Goal: Find specific page/section: Find specific page/section

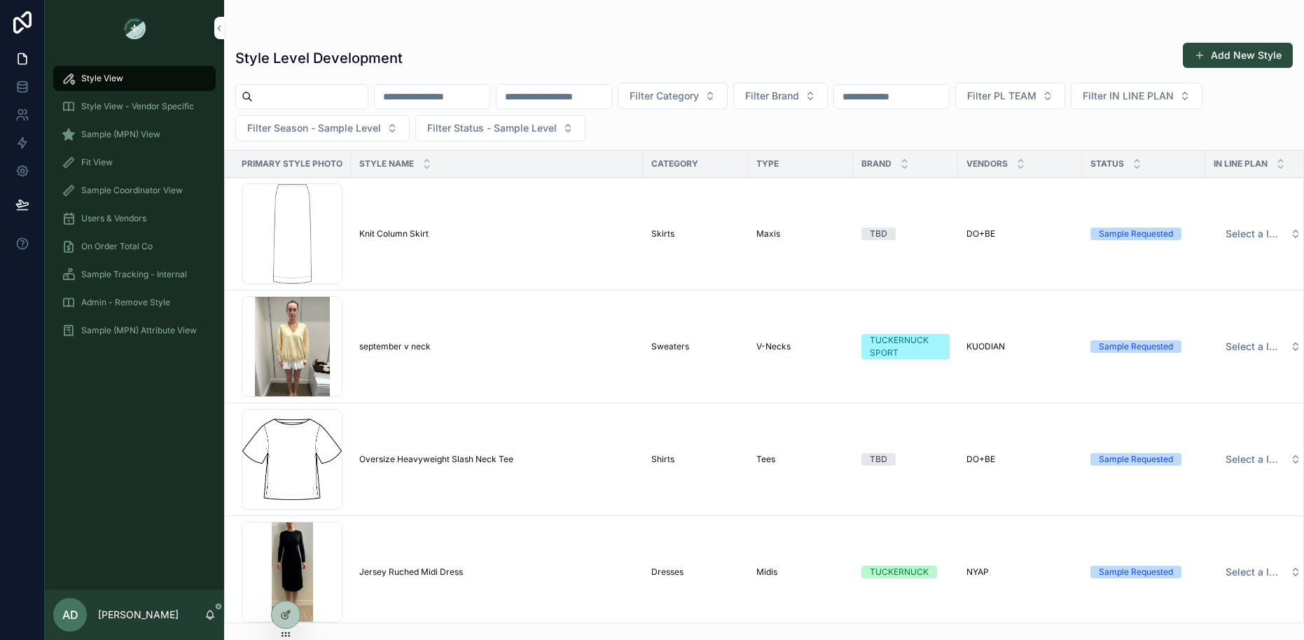
click at [131, 134] on span "Sample (MPN) View" at bounding box center [120, 134] width 79 height 11
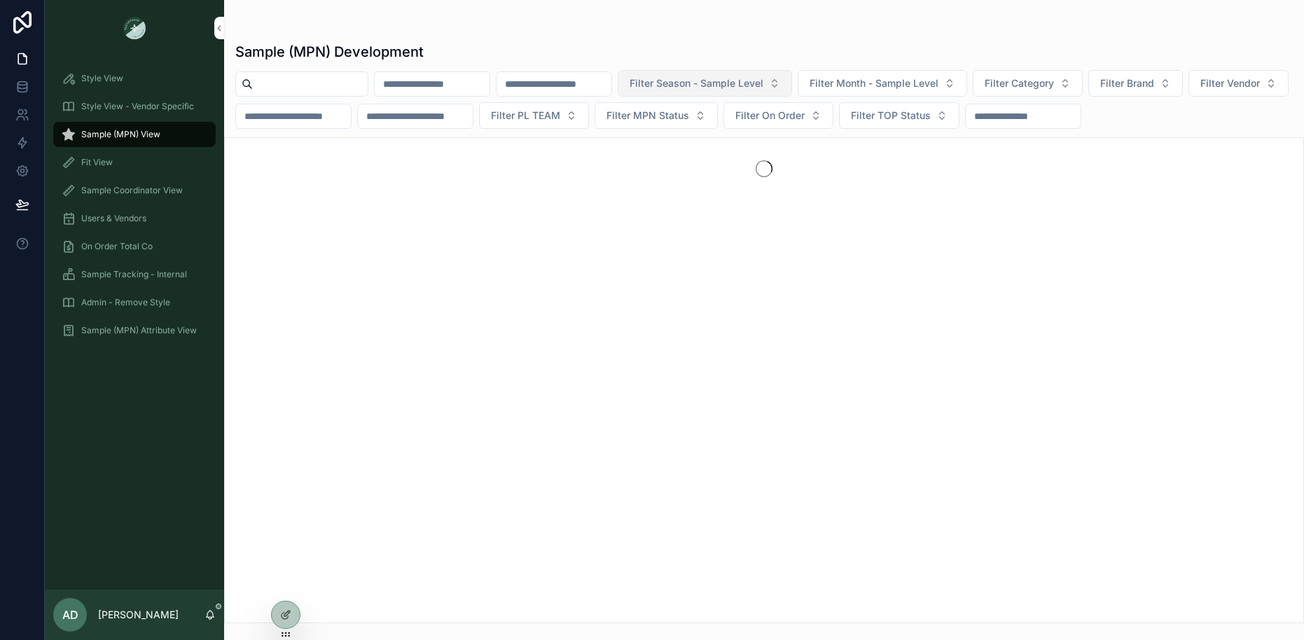
click at [763, 85] on span "Filter Season - Sample Level" at bounding box center [697, 83] width 134 height 14
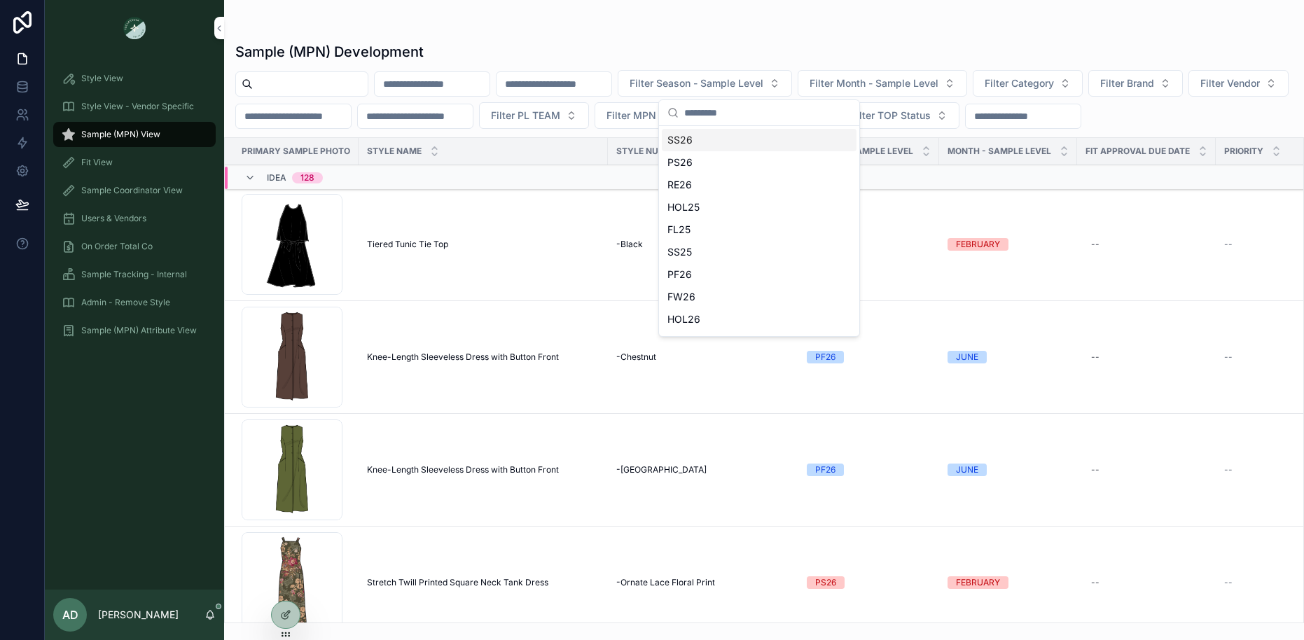
click at [711, 137] on div "SS26" at bounding box center [759, 140] width 195 height 22
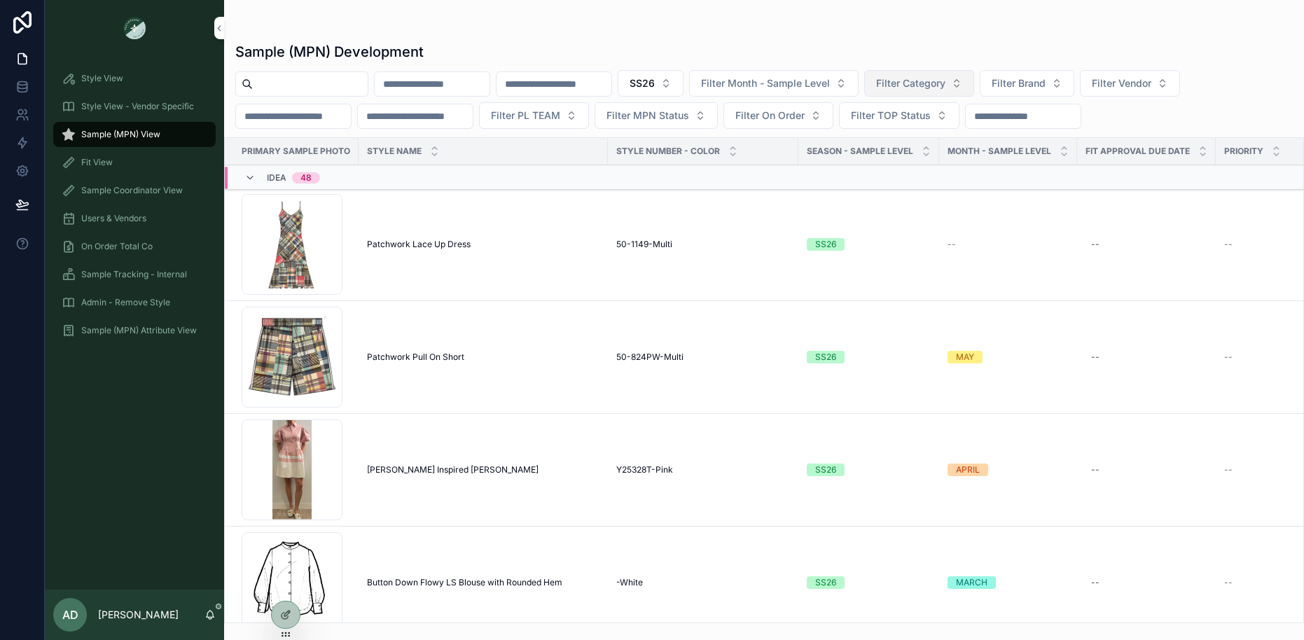
click at [945, 88] on span "Filter Category" at bounding box center [910, 83] width 69 height 14
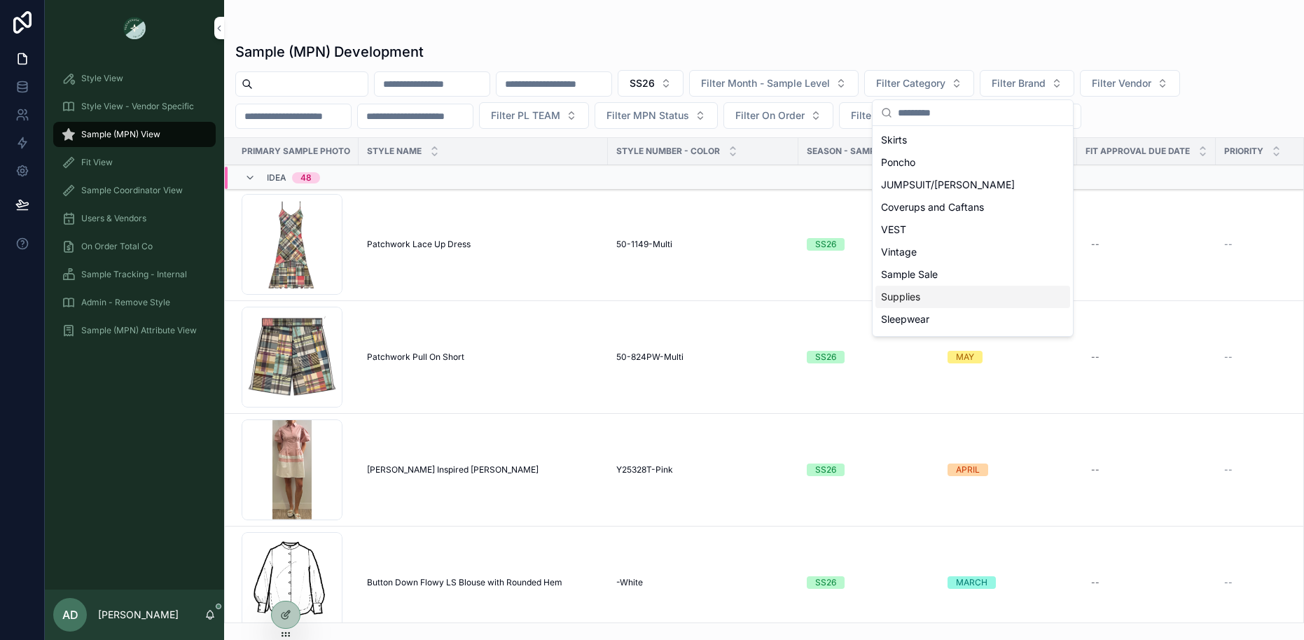
scroll to position [125, 0]
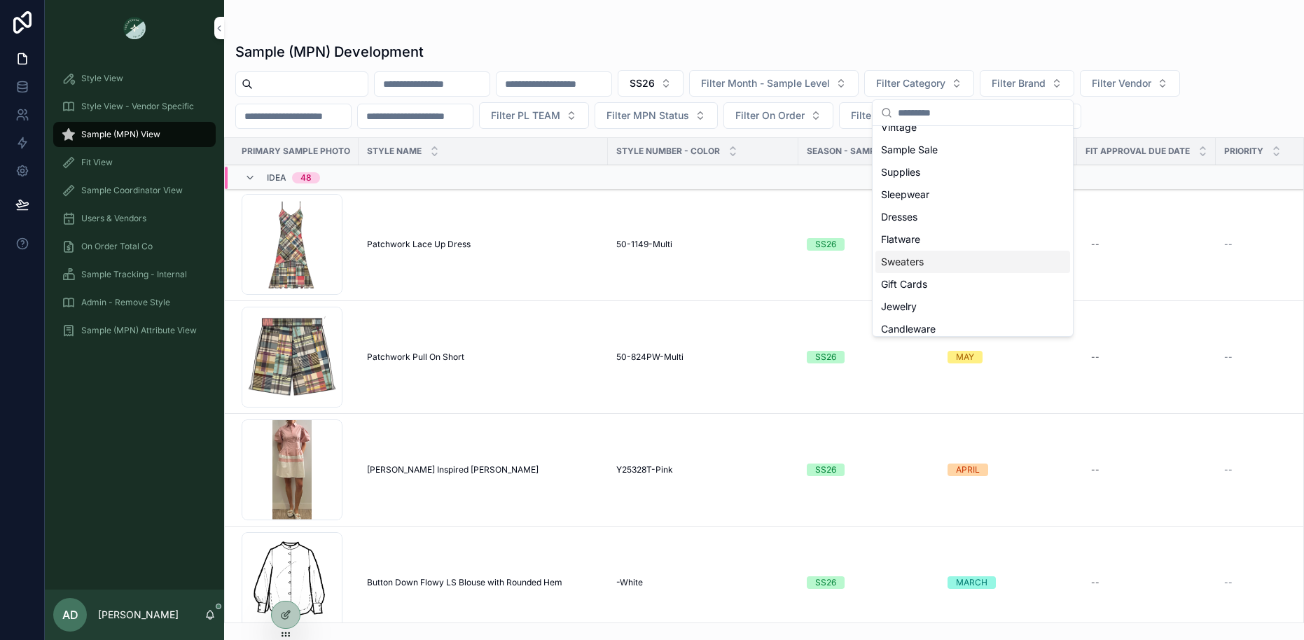
click at [917, 267] on span "Sweaters" at bounding box center [902, 262] width 43 height 14
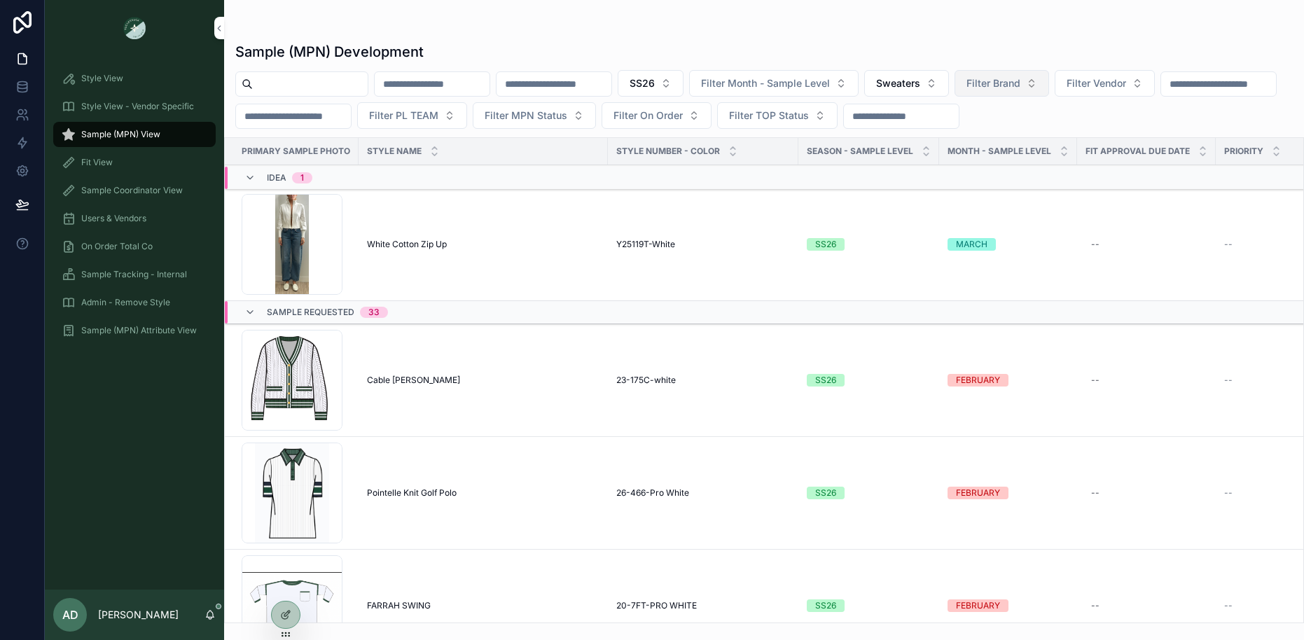
click at [1020, 80] on span "Filter Brand" at bounding box center [993, 83] width 54 height 14
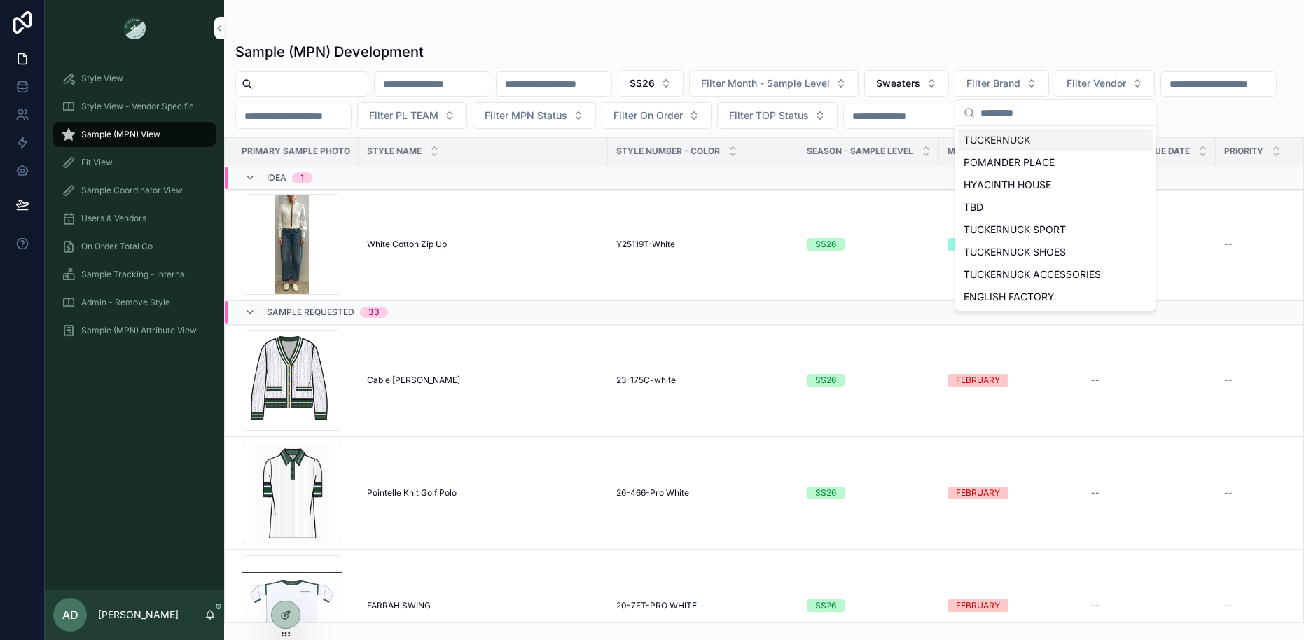
click at [1012, 142] on div "TUCKERNUCK" at bounding box center [1055, 140] width 195 height 22
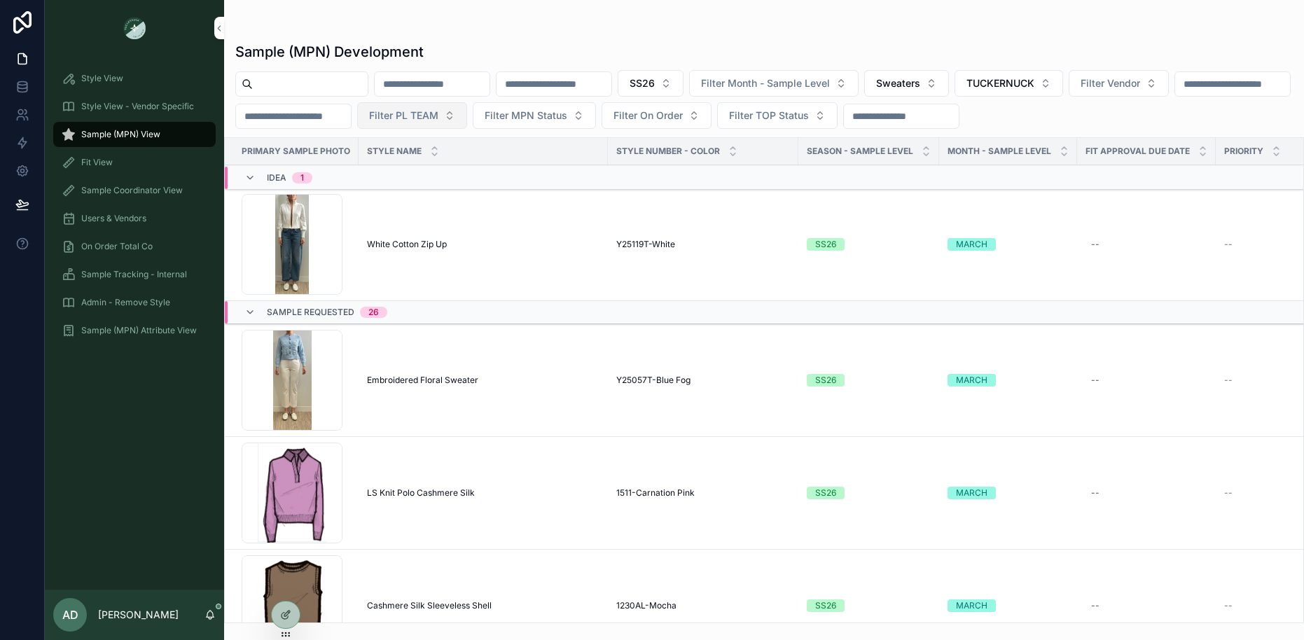
click at [438, 119] on span "Filter PL TEAM" at bounding box center [403, 116] width 69 height 14
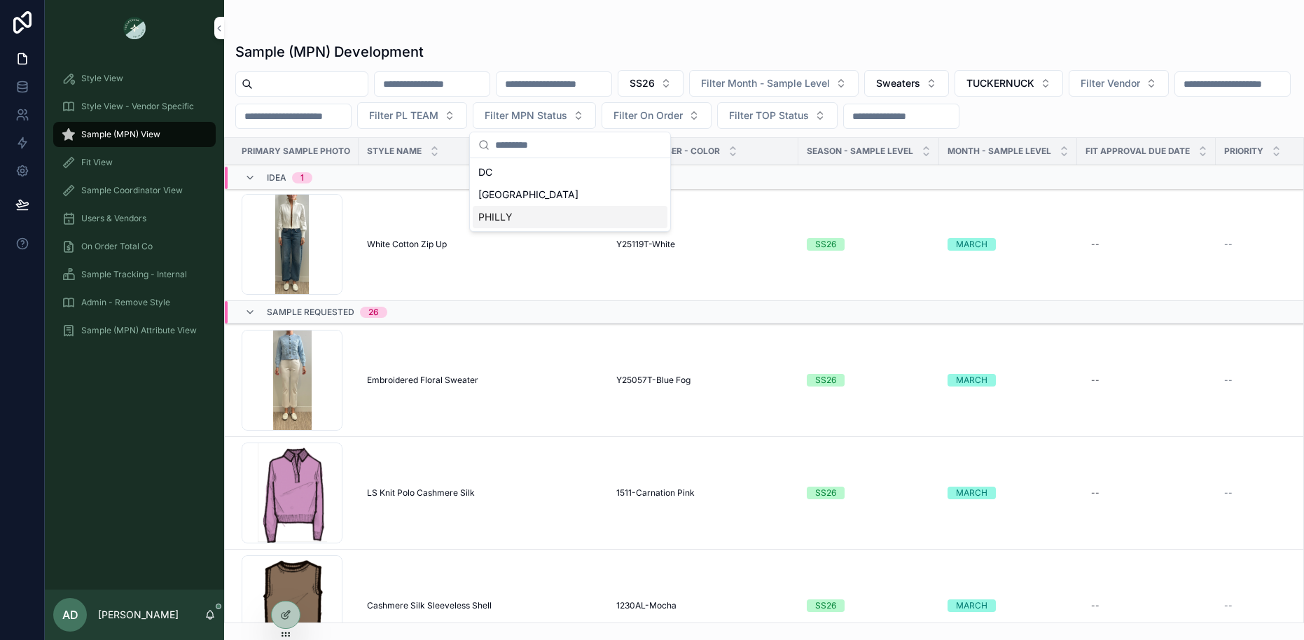
click at [555, 221] on div "PHILLY" at bounding box center [570, 217] width 195 height 22
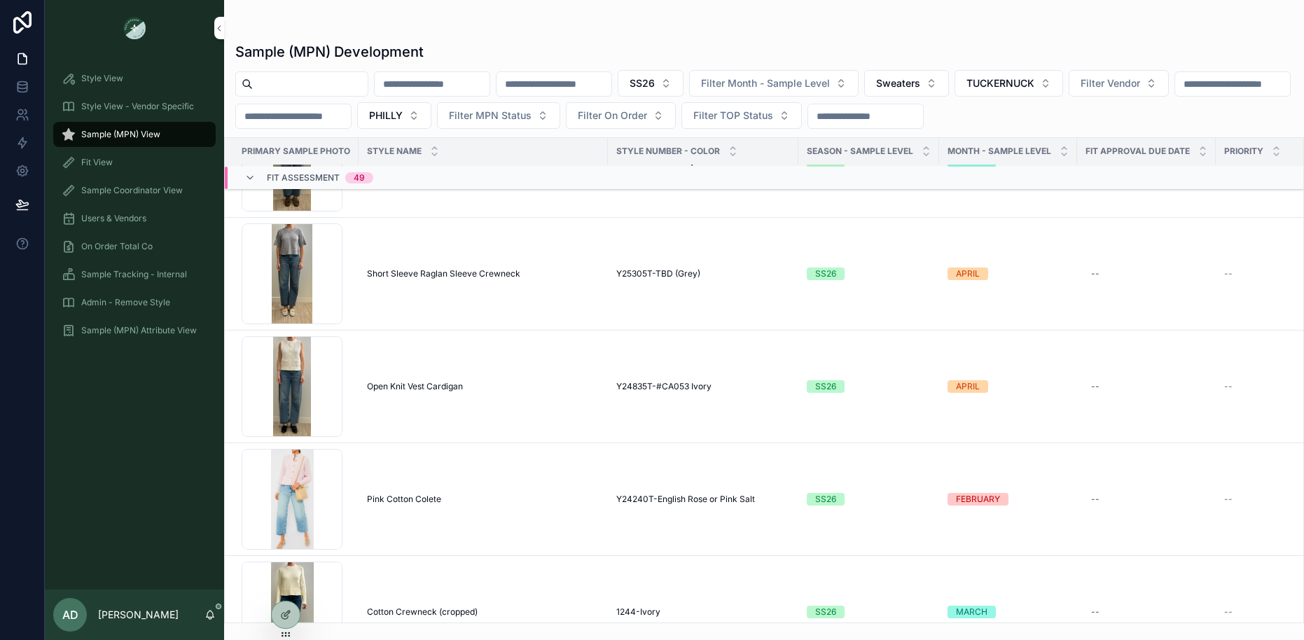
scroll to position [4640, 0]
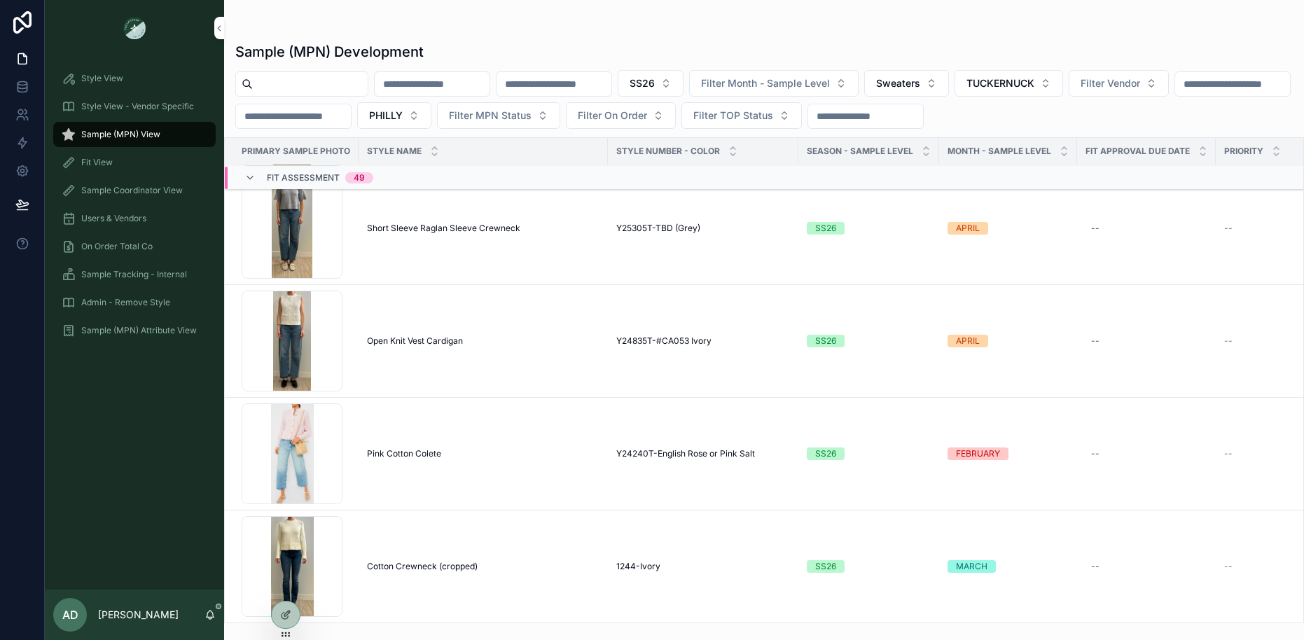
click at [518, 354] on td "Open Knit Vest Cardigan Open Knit Vest Cardigan" at bounding box center [483, 341] width 249 height 113
click at [415, 342] on span "Open Knit Vest Cardigan" at bounding box center [415, 340] width 96 height 11
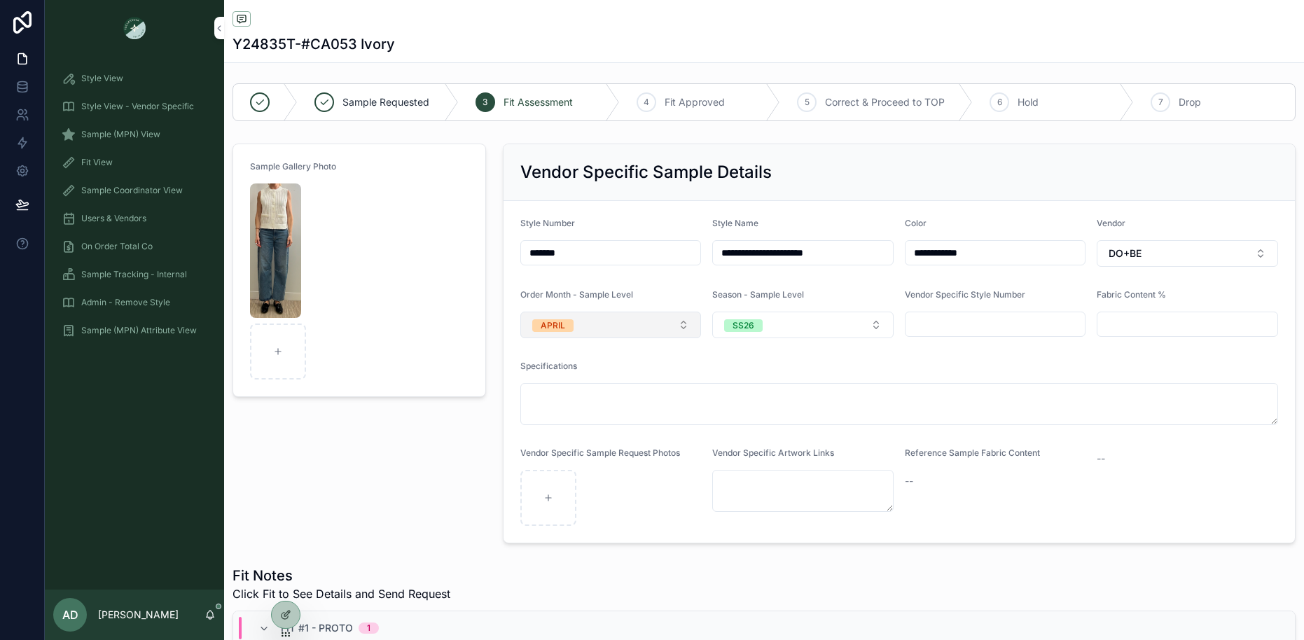
scroll to position [3, 0]
click at [558, 256] on input "*******" at bounding box center [611, 252] width 180 height 20
click at [460, 387] on form "Sample Gallery Photo" at bounding box center [359, 270] width 252 height 252
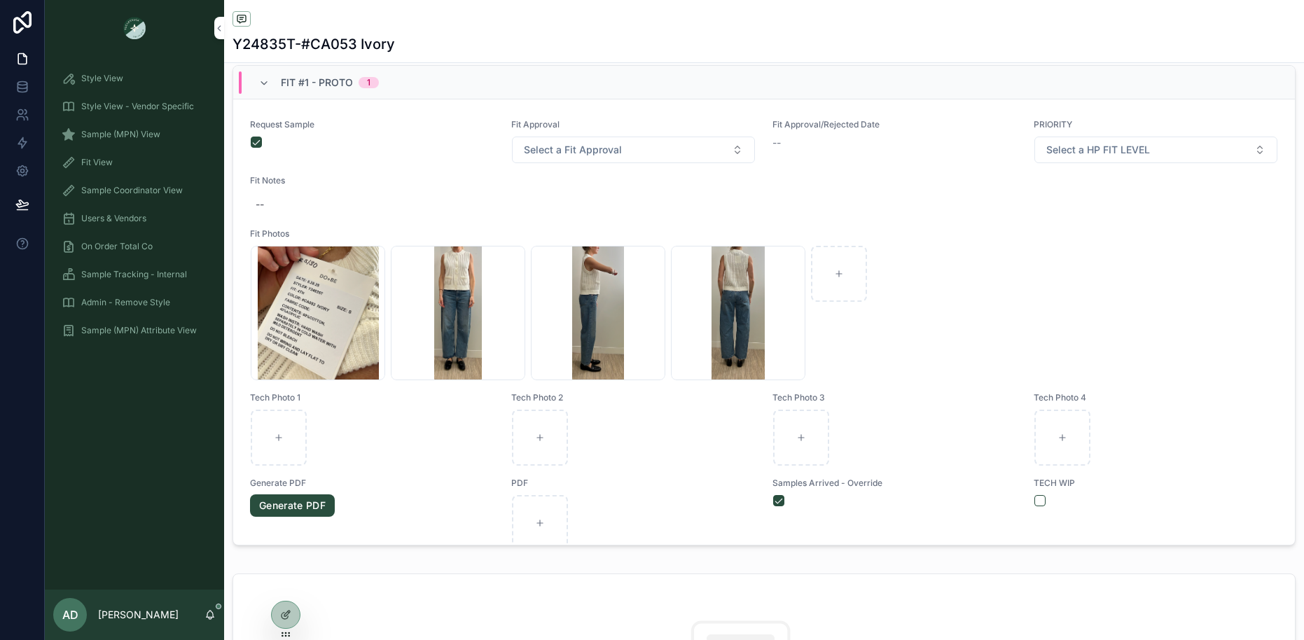
scroll to position [0, 0]
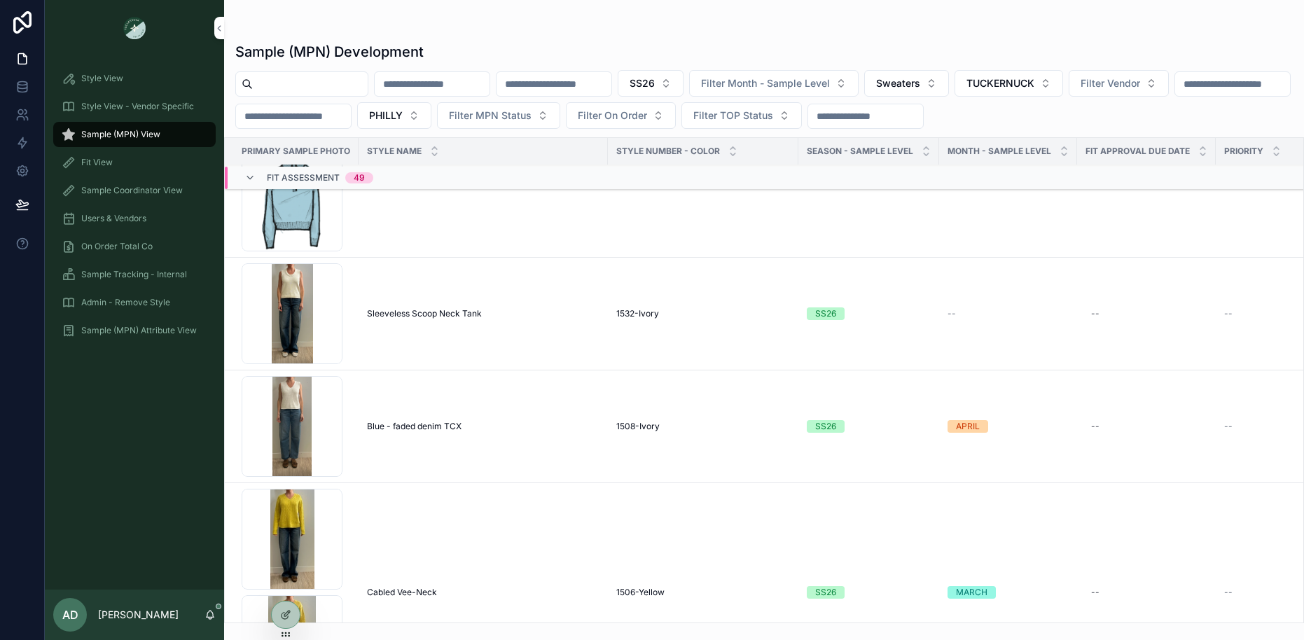
scroll to position [6687, 0]
click at [459, 319] on span "Sleeveless Scoop Neck Tank" at bounding box center [424, 317] width 115 height 11
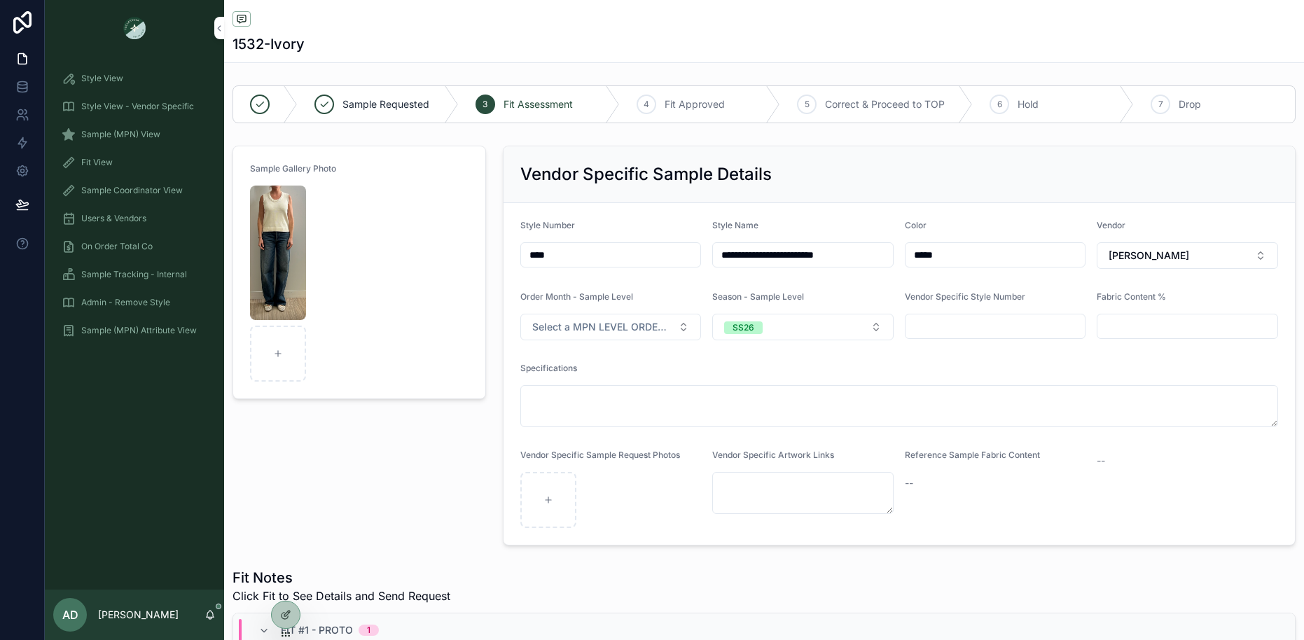
click at [574, 257] on input "****" at bounding box center [611, 255] width 180 height 20
click at [370, 478] on div "Sample Gallery Photo" at bounding box center [359, 345] width 270 height 411
click at [278, 265] on img "scrollable content" at bounding box center [278, 253] width 56 height 134
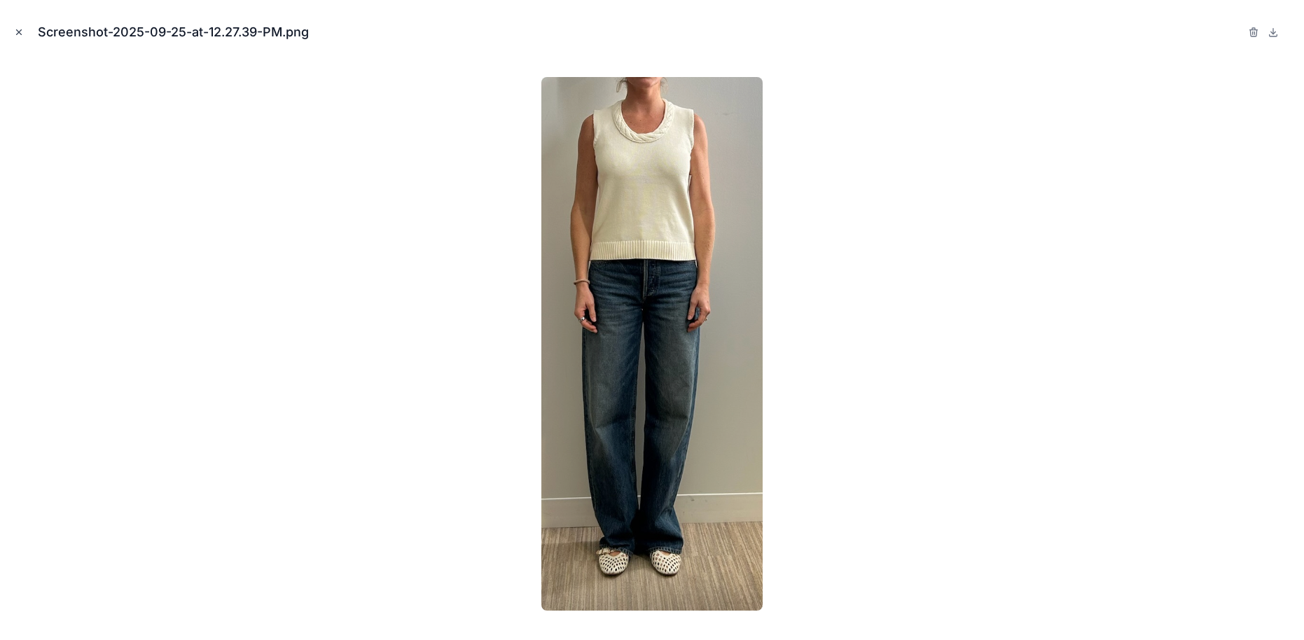
click at [17, 30] on icon "Close modal" at bounding box center [19, 32] width 5 height 5
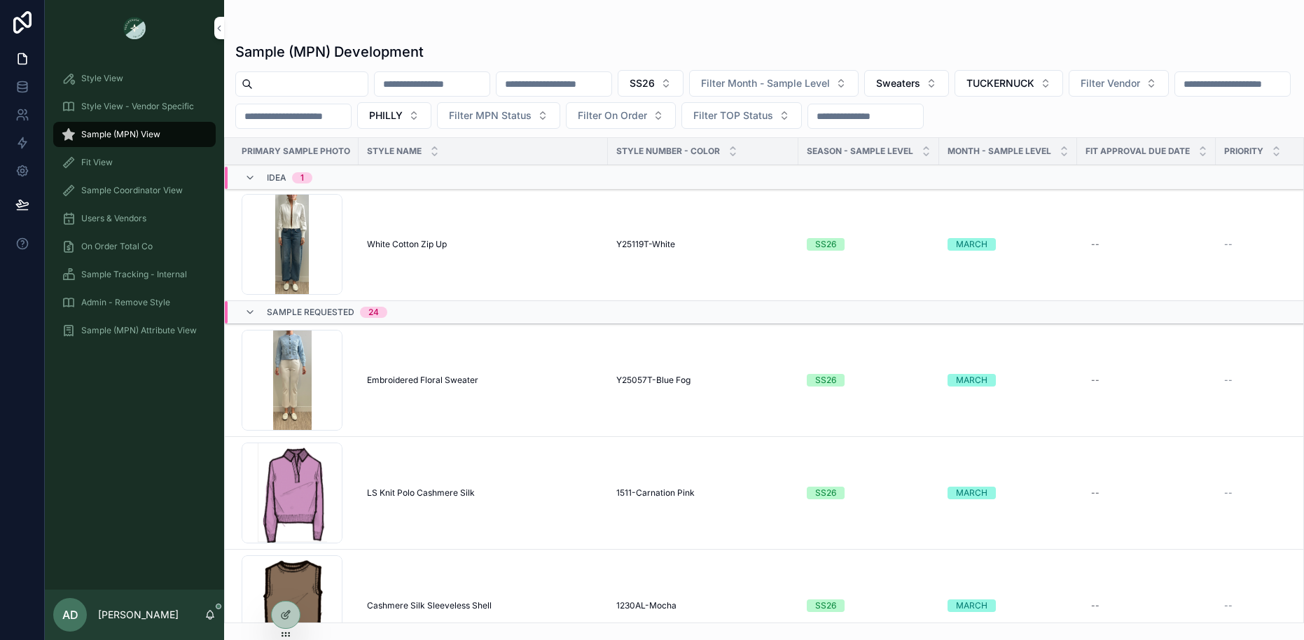
click at [327, 83] on input "scrollable content" at bounding box center [310, 84] width 115 height 20
paste input "**********"
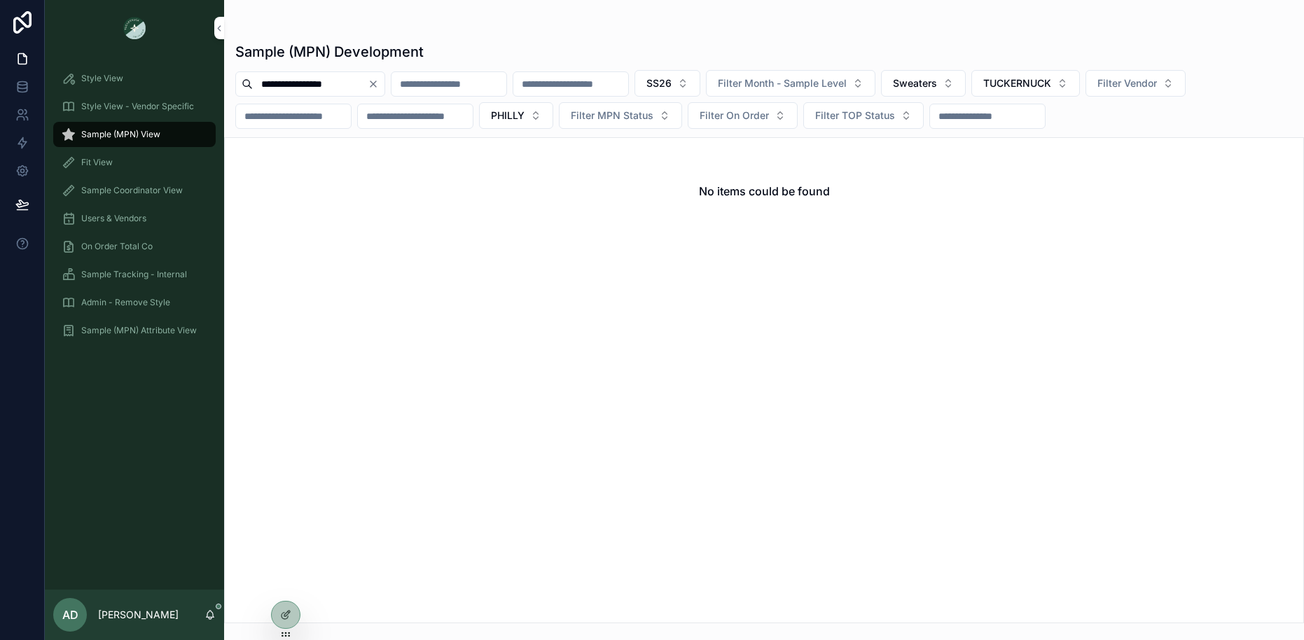
type input "**********"
click at [376, 83] on icon "Clear" at bounding box center [373, 84] width 6 height 6
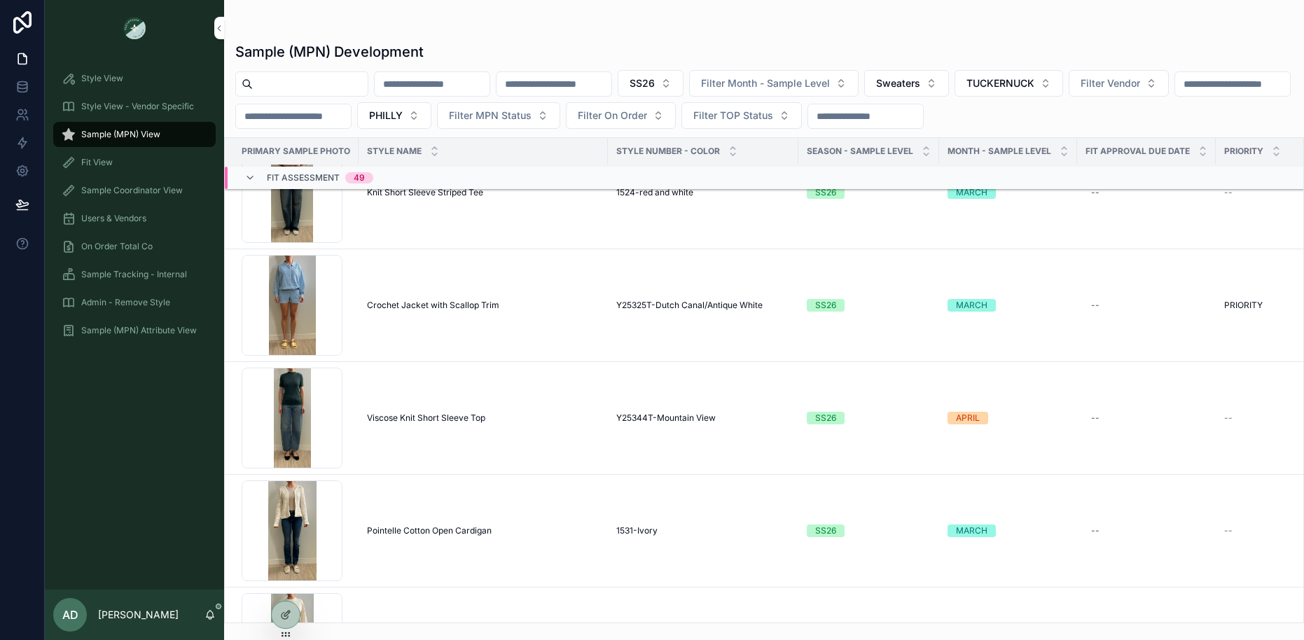
scroll to position [3005, 0]
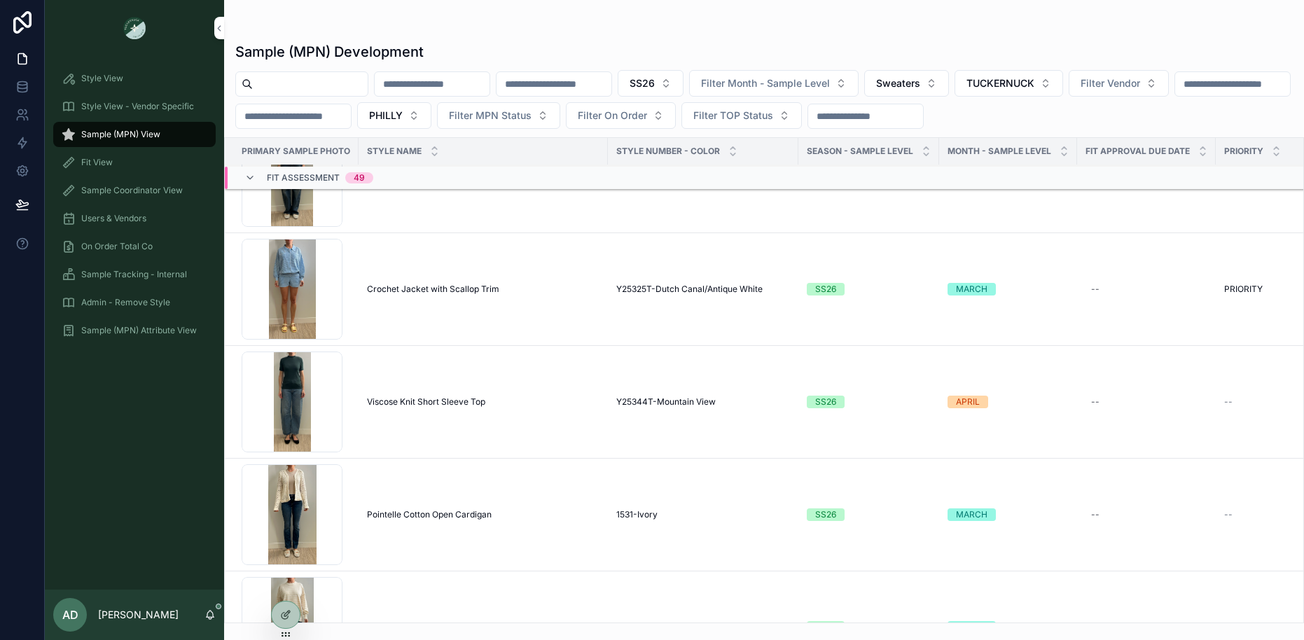
click at [431, 287] on span "Crochet Jacket with Scallop Trim" at bounding box center [433, 289] width 132 height 11
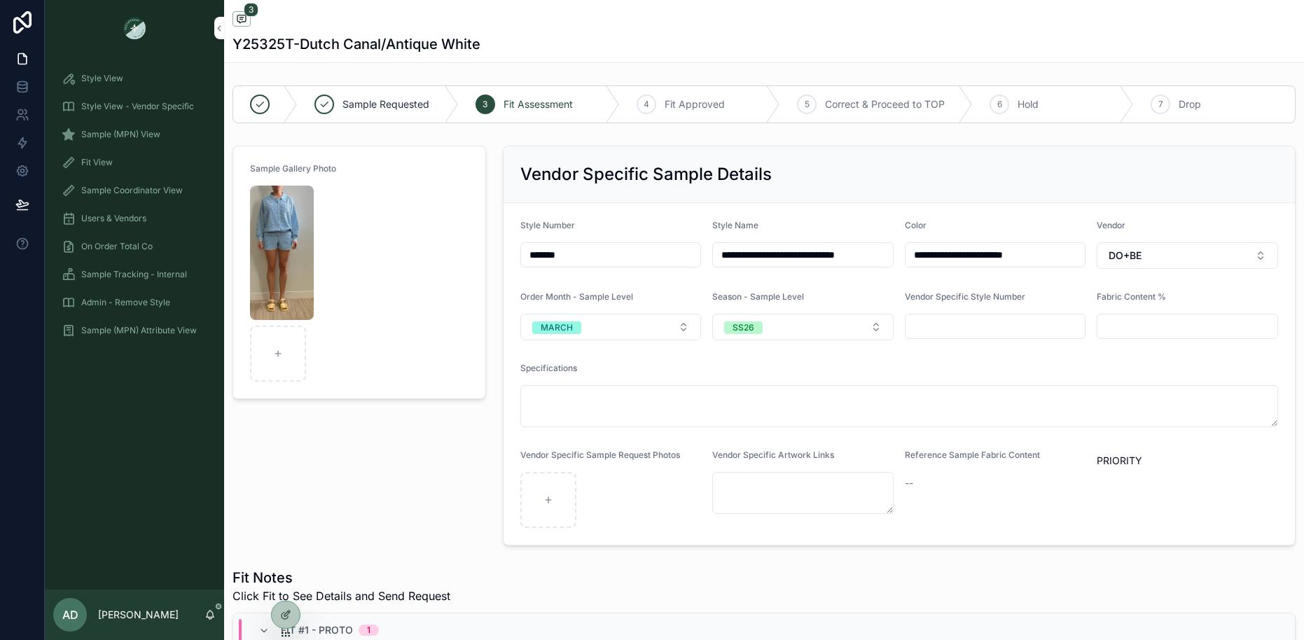
click at [597, 259] on input "*******" at bounding box center [611, 255] width 180 height 20
click at [410, 473] on div "Sample Gallery Photo" at bounding box center [359, 345] width 270 height 411
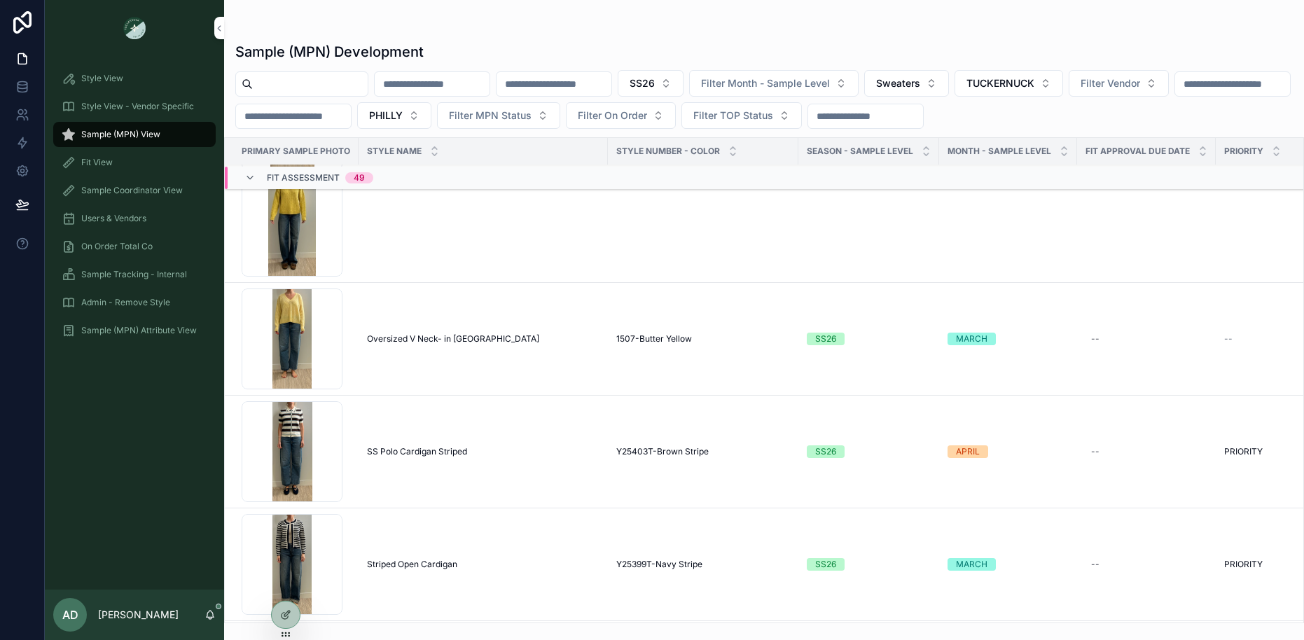
scroll to position [7111, 0]
click at [430, 449] on span "SS Polo Cardigan Striped" at bounding box center [417, 450] width 100 height 11
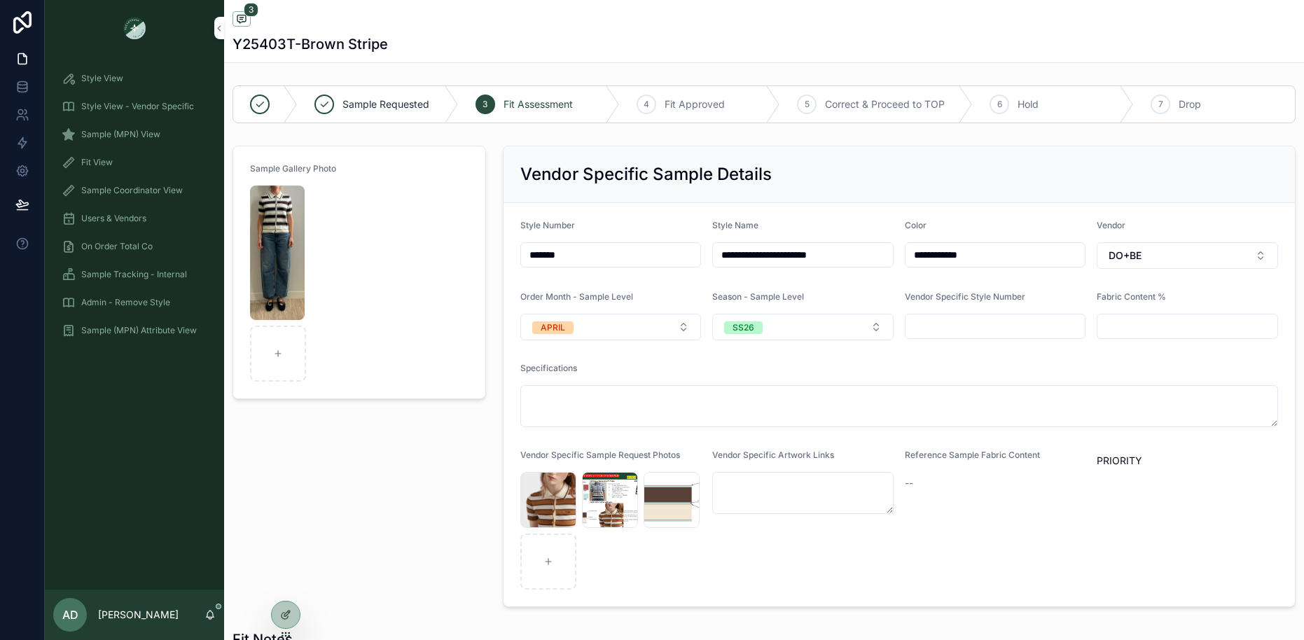
click at [585, 253] on input "*******" at bounding box center [611, 255] width 180 height 20
click at [418, 440] on div "Sample Gallery Photo" at bounding box center [359, 376] width 270 height 473
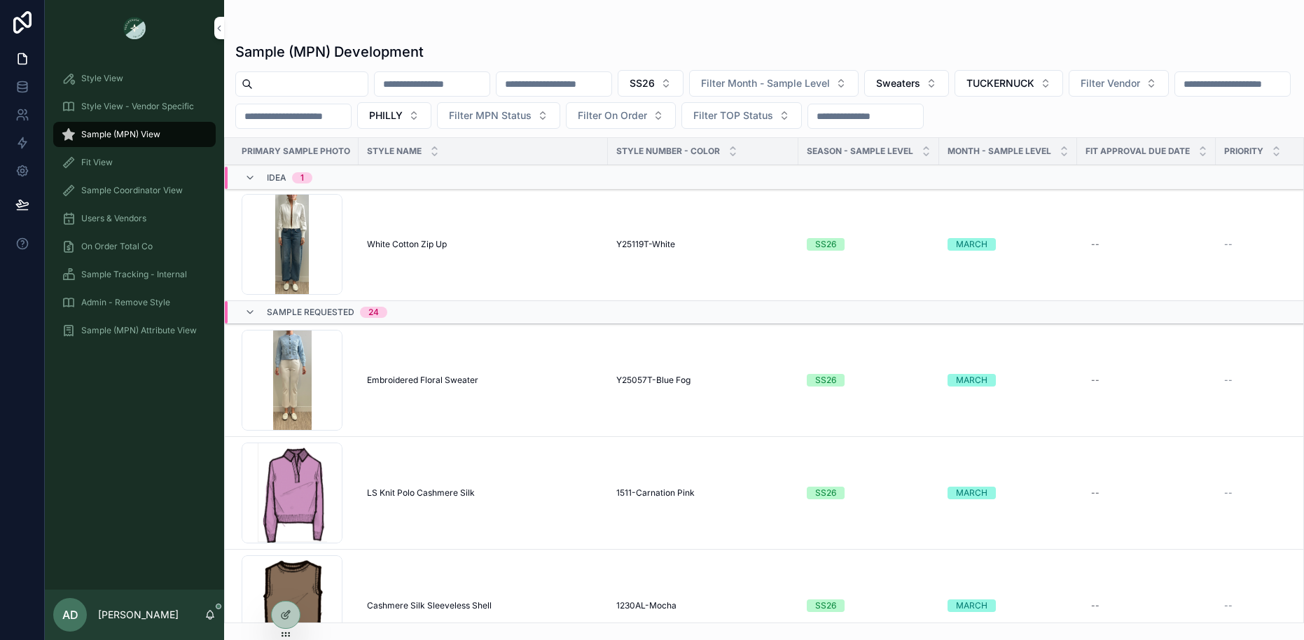
click at [1218, 36] on div "Sample (MPN) Development SS26 Filter Month - Sample Level Sweaters TUCKERNUCK F…" at bounding box center [764, 329] width 1080 height 590
click at [603, 318] on div "Sample Requested 24" at bounding box center [511, 312] width 573 height 22
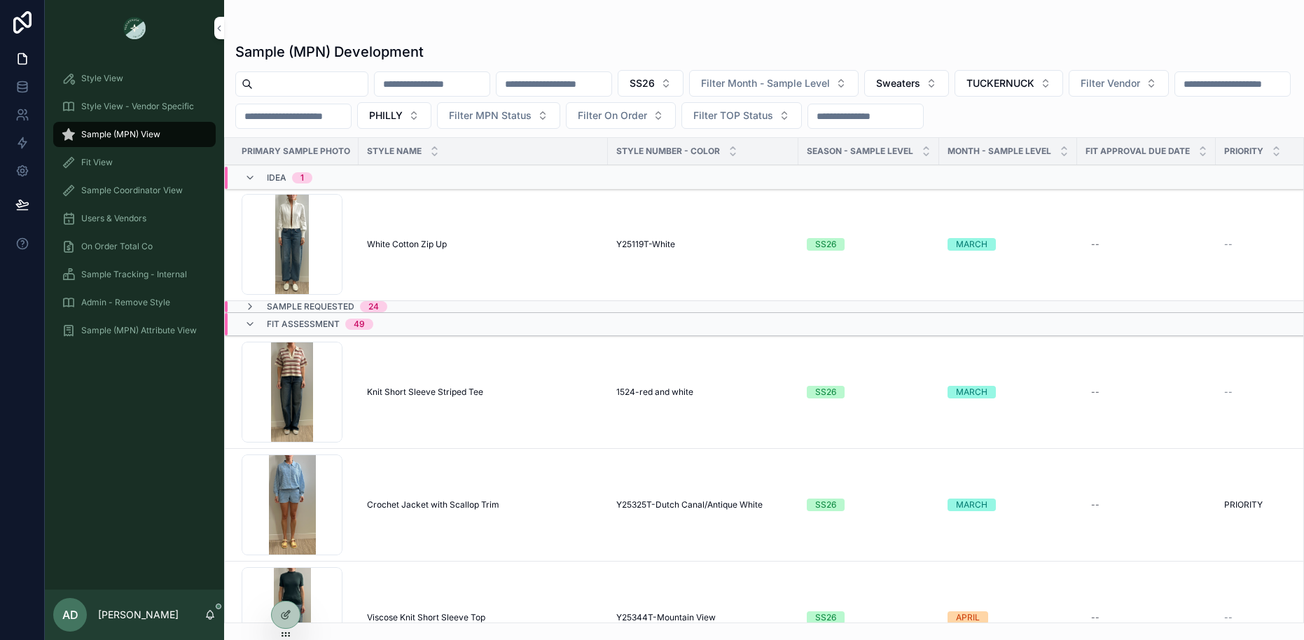
click at [603, 318] on div "Fit Assessment 49" at bounding box center [511, 324] width 573 height 22
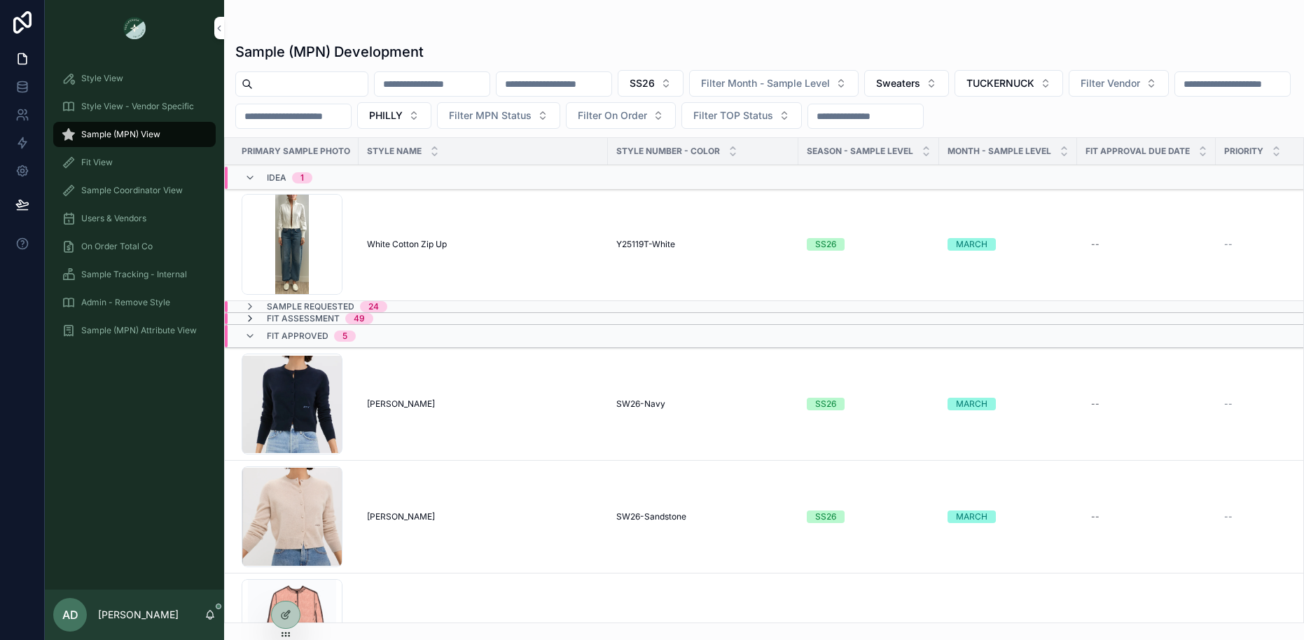
click at [249, 317] on icon "scrollable content" at bounding box center [249, 318] width 11 height 11
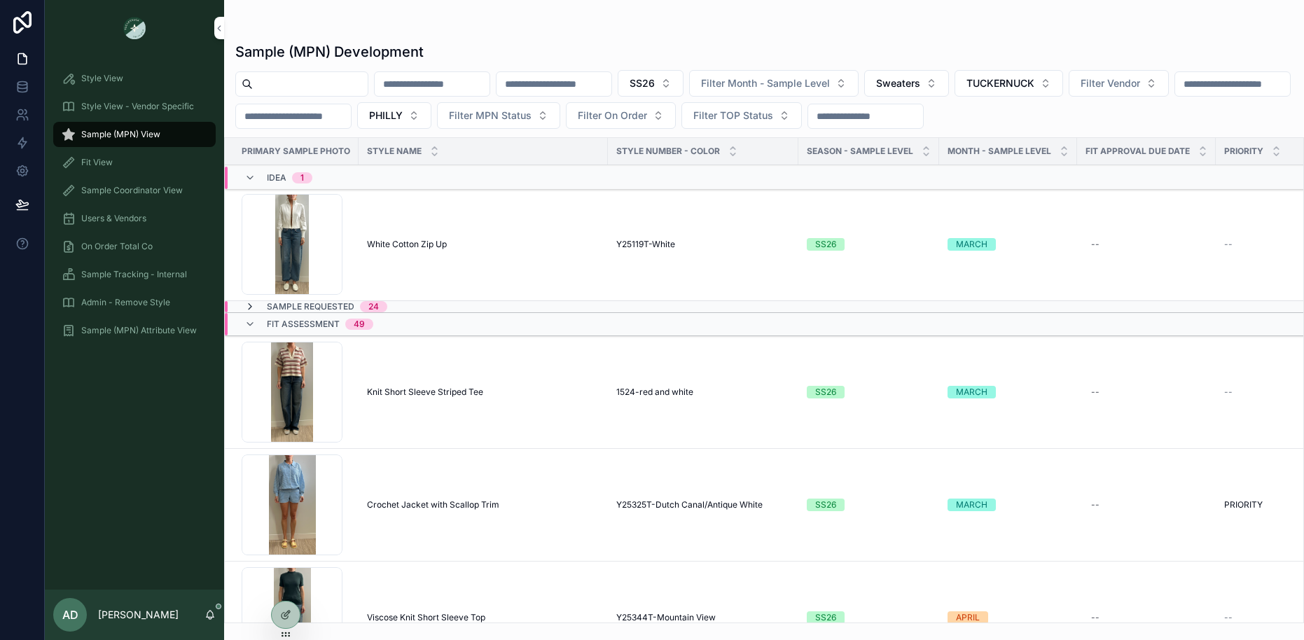
click at [251, 306] on icon "scrollable content" at bounding box center [249, 306] width 11 height 11
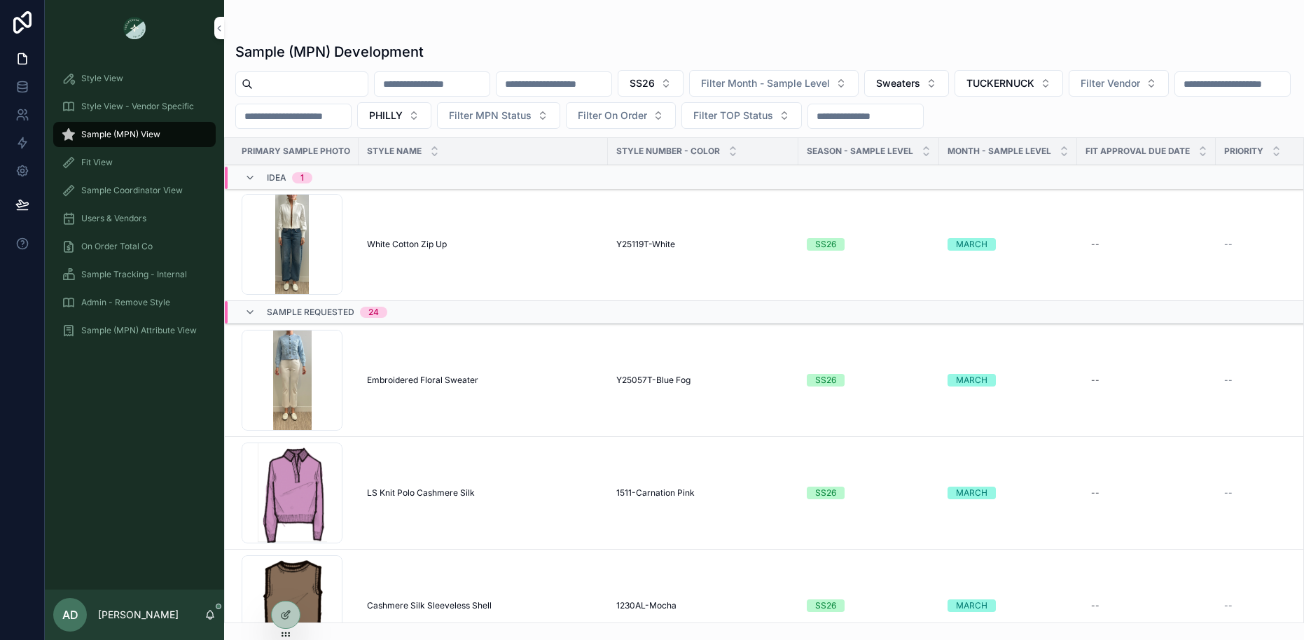
click at [530, 36] on div "Sample (MPN) Development SS26 Filter Month - Sample Level Sweaters TUCKERNUCK F…" at bounding box center [764, 329] width 1080 height 590
click at [830, 36] on div "Sample (MPN) Development SS26 Filter Month - Sample Level Sweaters TUCKERNUCK F…" at bounding box center [764, 329] width 1080 height 590
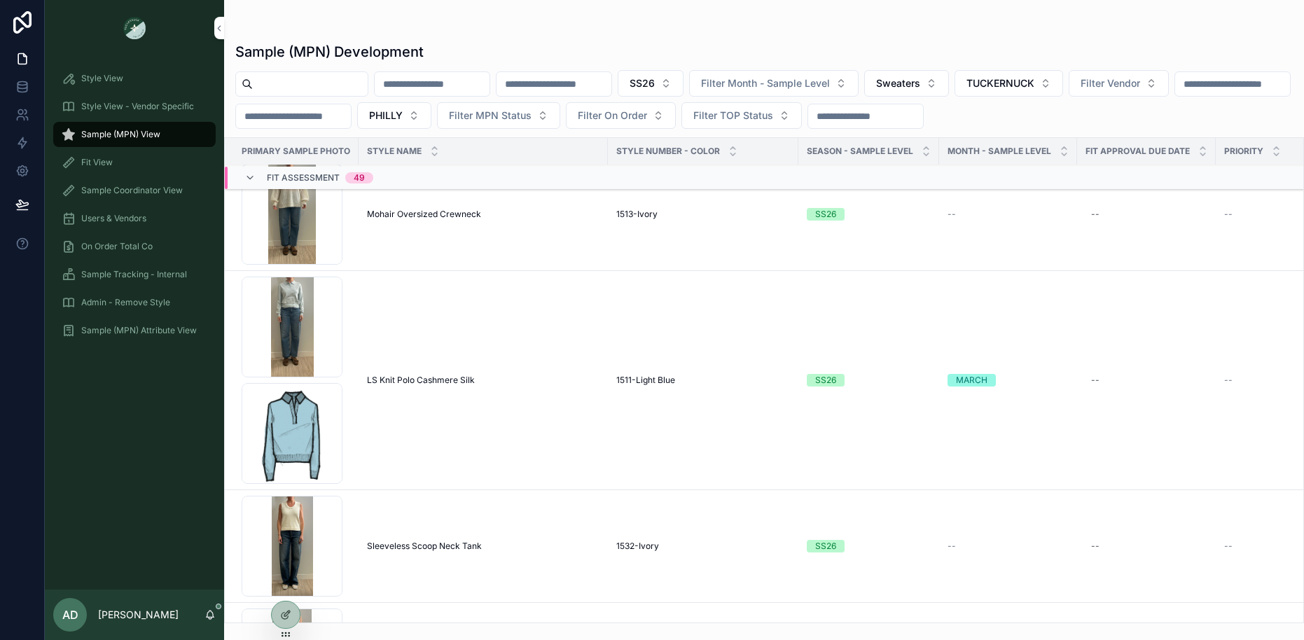
scroll to position [6626, 0]
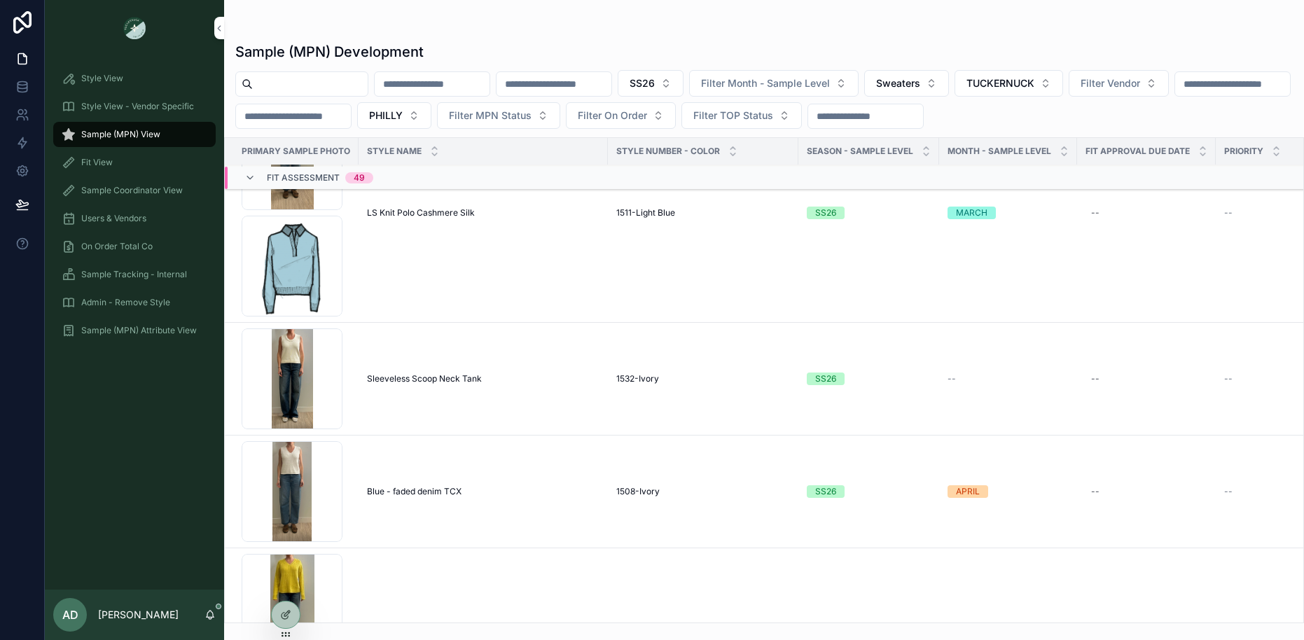
click at [343, 85] on input "scrollable content" at bounding box center [310, 84] width 115 height 20
paste input "**********"
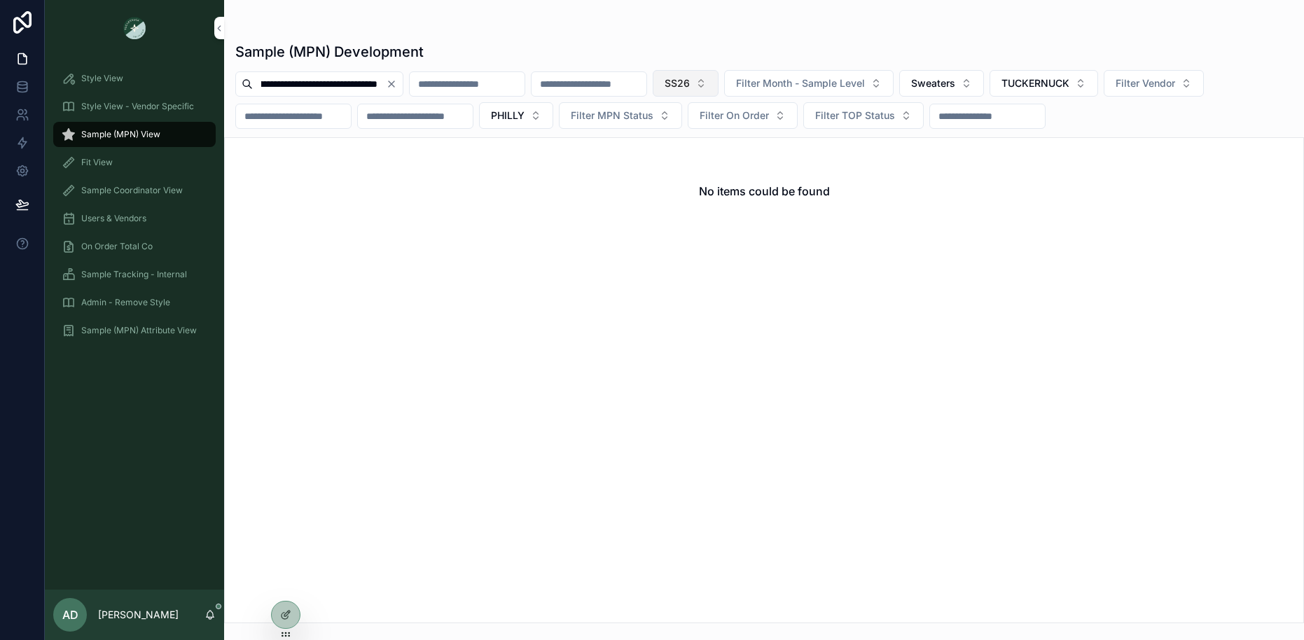
type input "**********"
click at [718, 81] on button "SS26" at bounding box center [686, 83] width 66 height 27
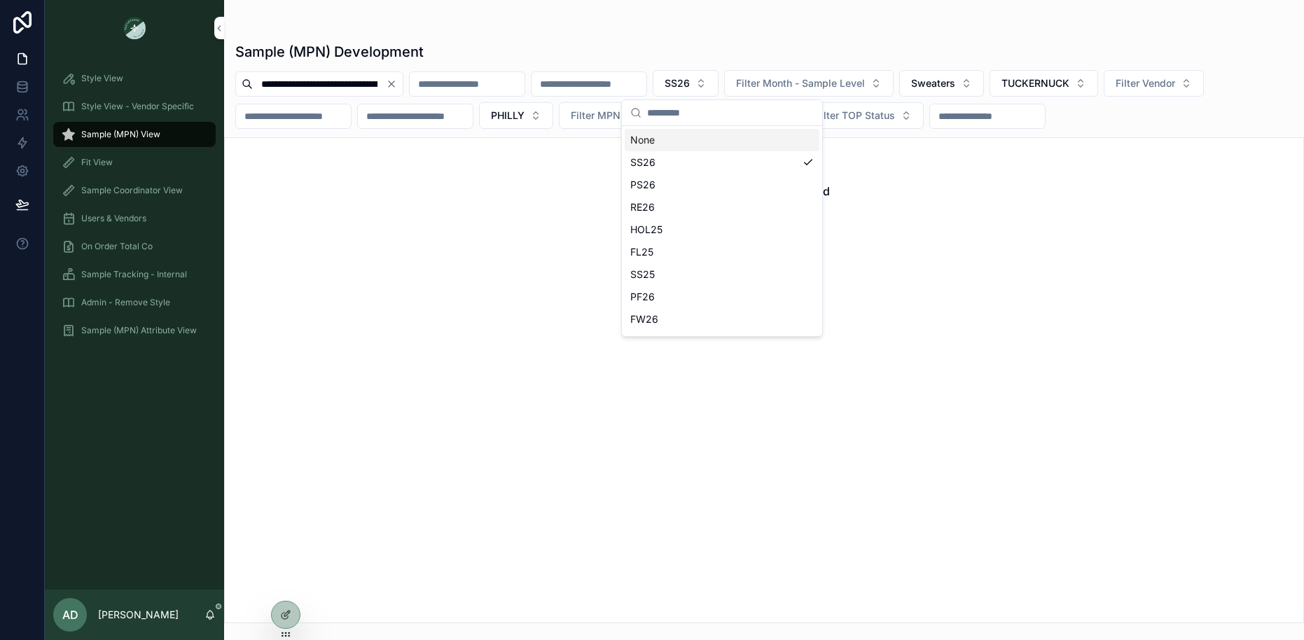
click at [706, 149] on div "None" at bounding box center [722, 140] width 195 height 22
